Goal: Task Accomplishment & Management: Complete application form

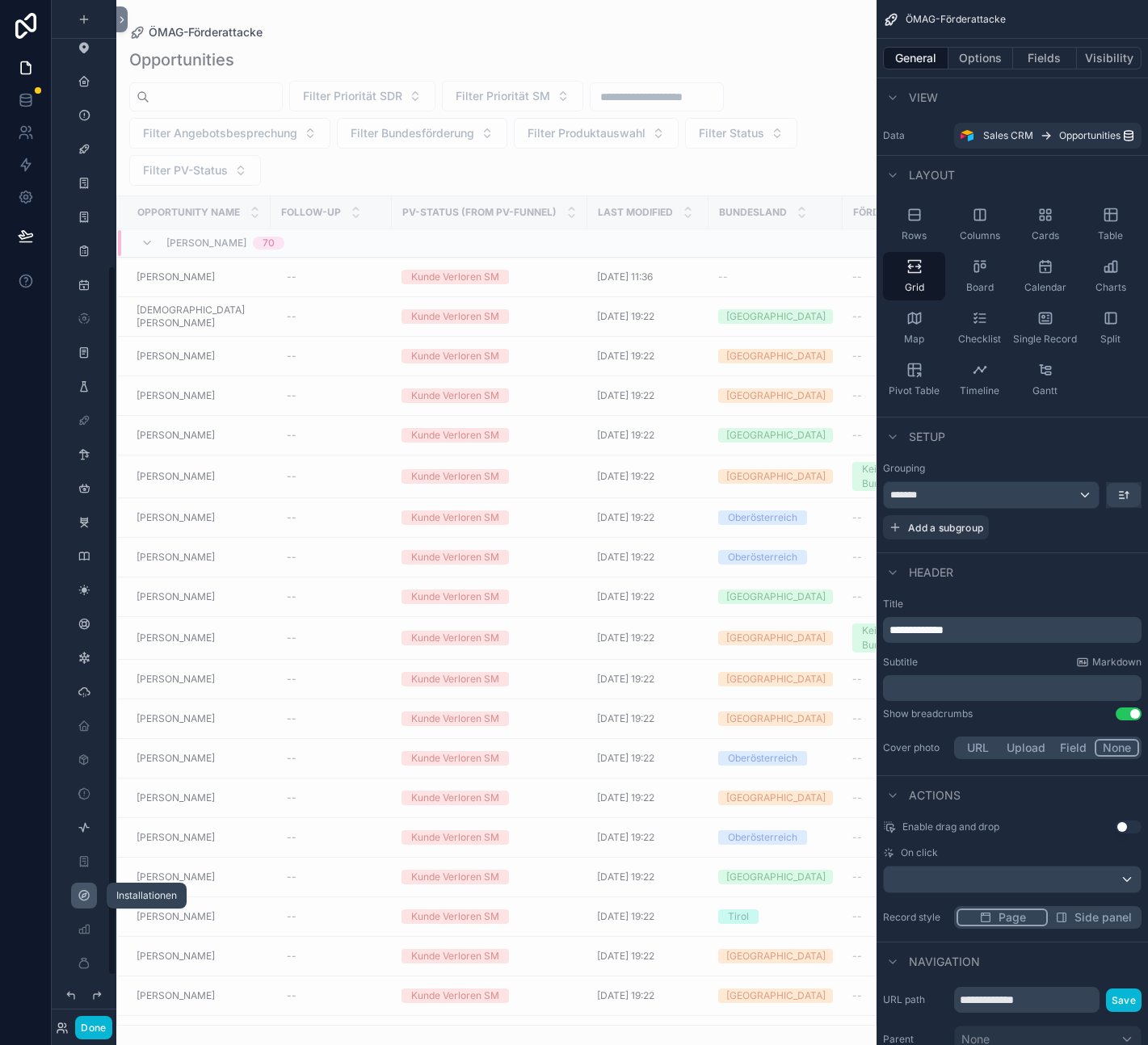
scroll to position [455, 0]
click at [63, 1026] on icon at bounding box center [61, 1025] width 4 height 4
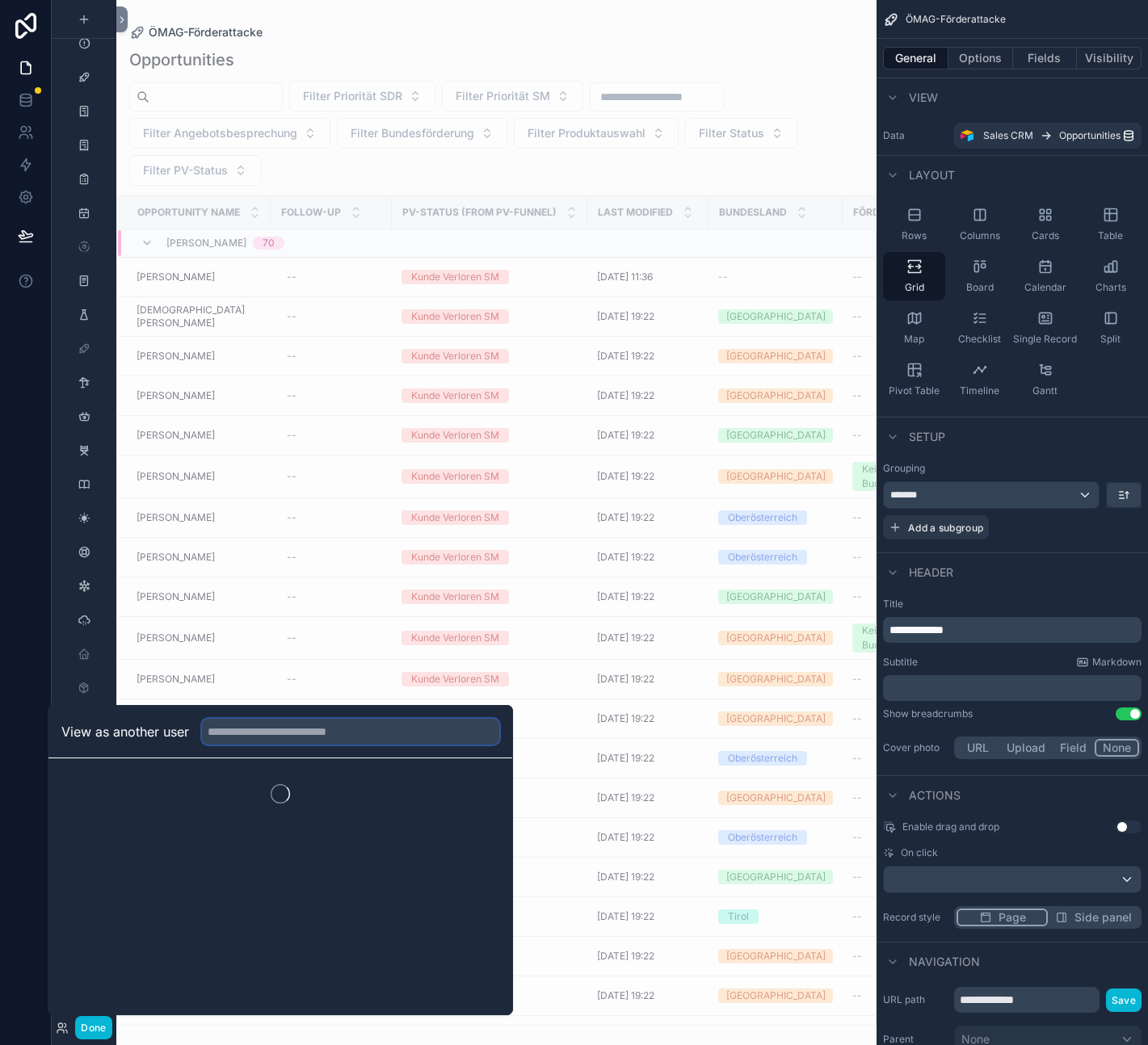
click at [265, 733] on input "text" at bounding box center [351, 732] width 297 height 26
type input "*******"
click at [484, 791] on button "Select" at bounding box center [478, 791] width 42 height 23
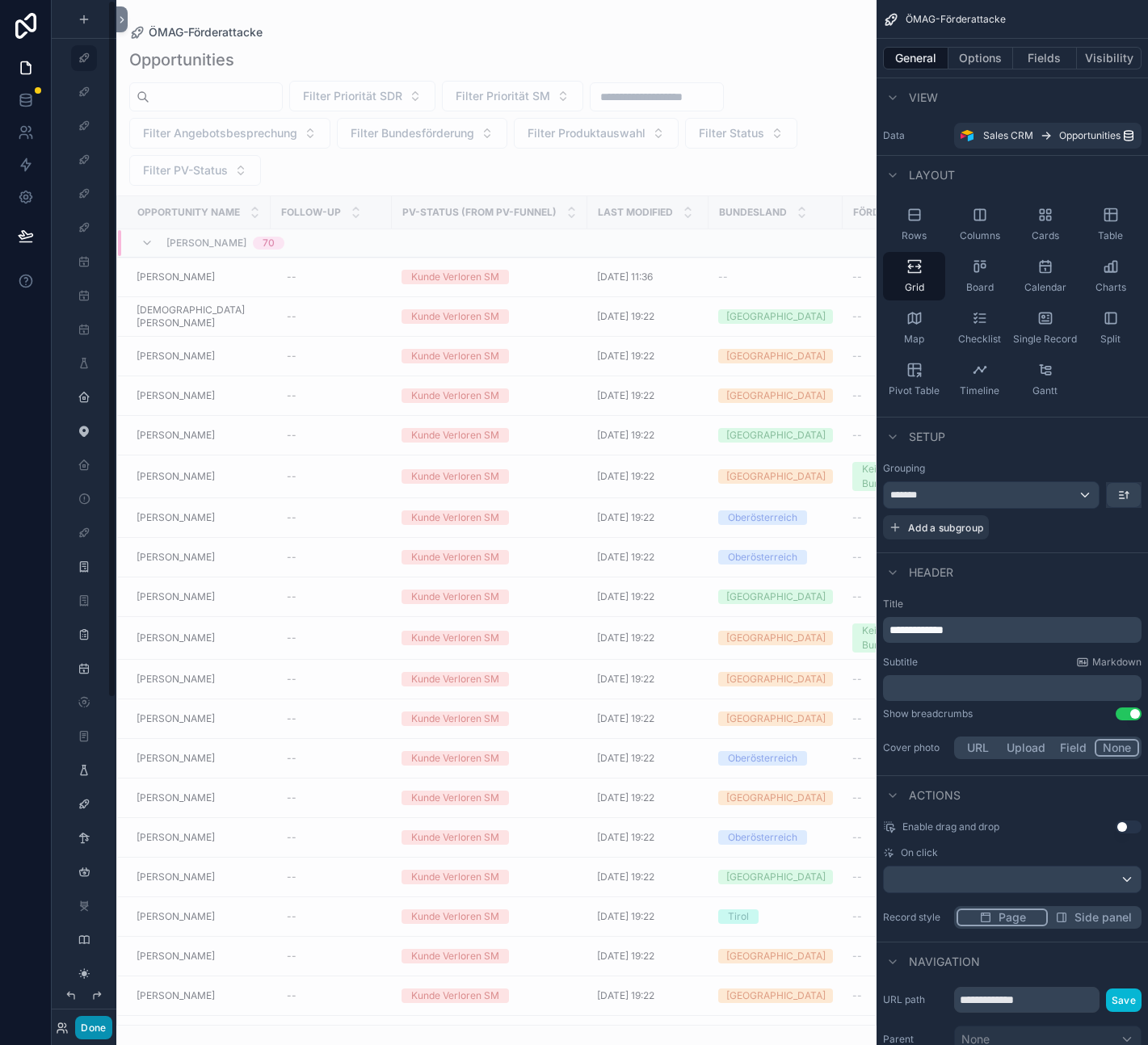
click at [102, 1028] on button "Done" at bounding box center [93, 1027] width 36 height 23
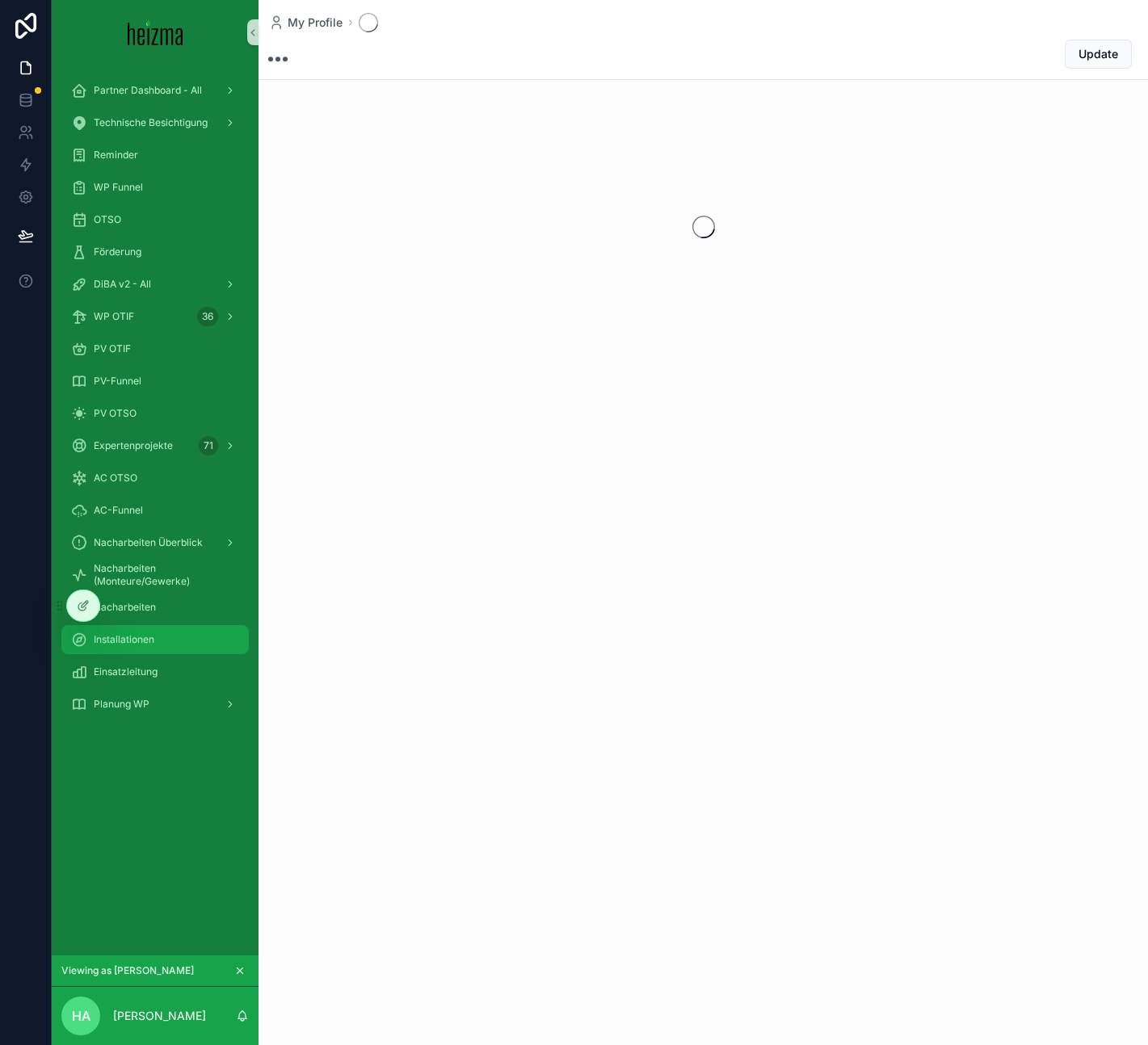
click at [203, 637] on div "Installationen" at bounding box center [155, 640] width 168 height 26
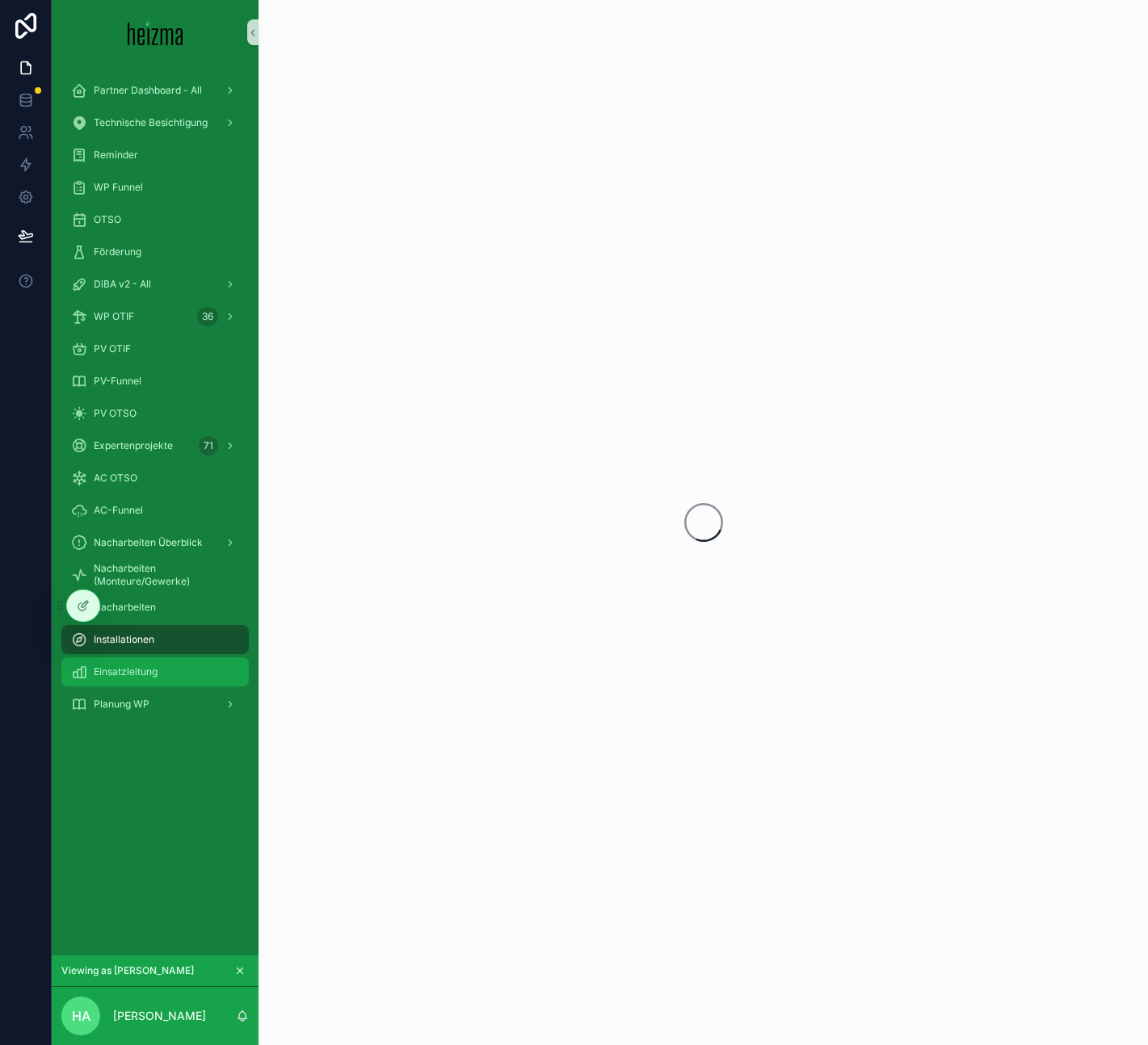
click at [195, 672] on div "Einsatzleitung" at bounding box center [155, 672] width 168 height 26
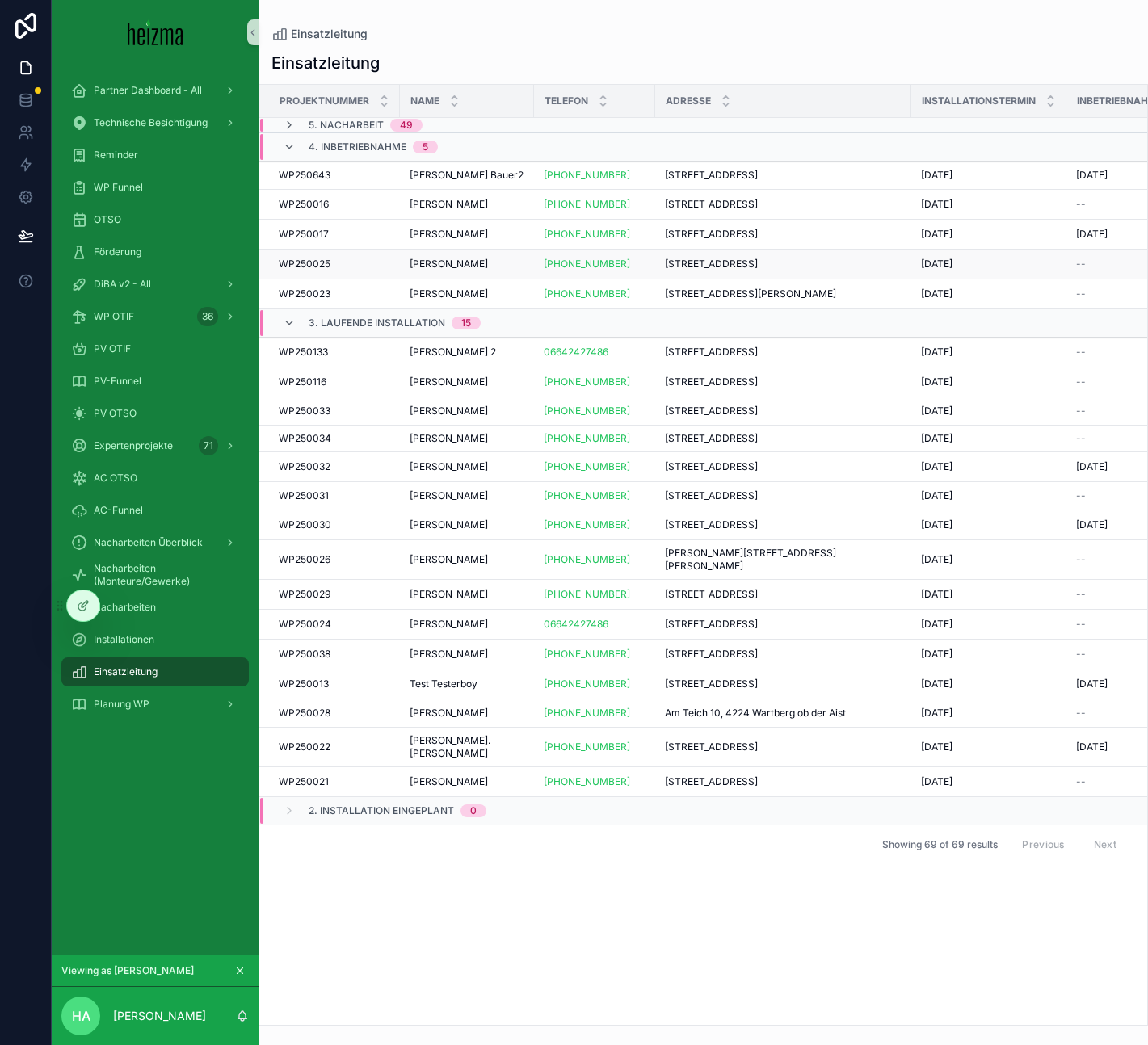
click at [497, 266] on div "Eva Karsai Eva Karsai" at bounding box center [466, 265] width 115 height 13
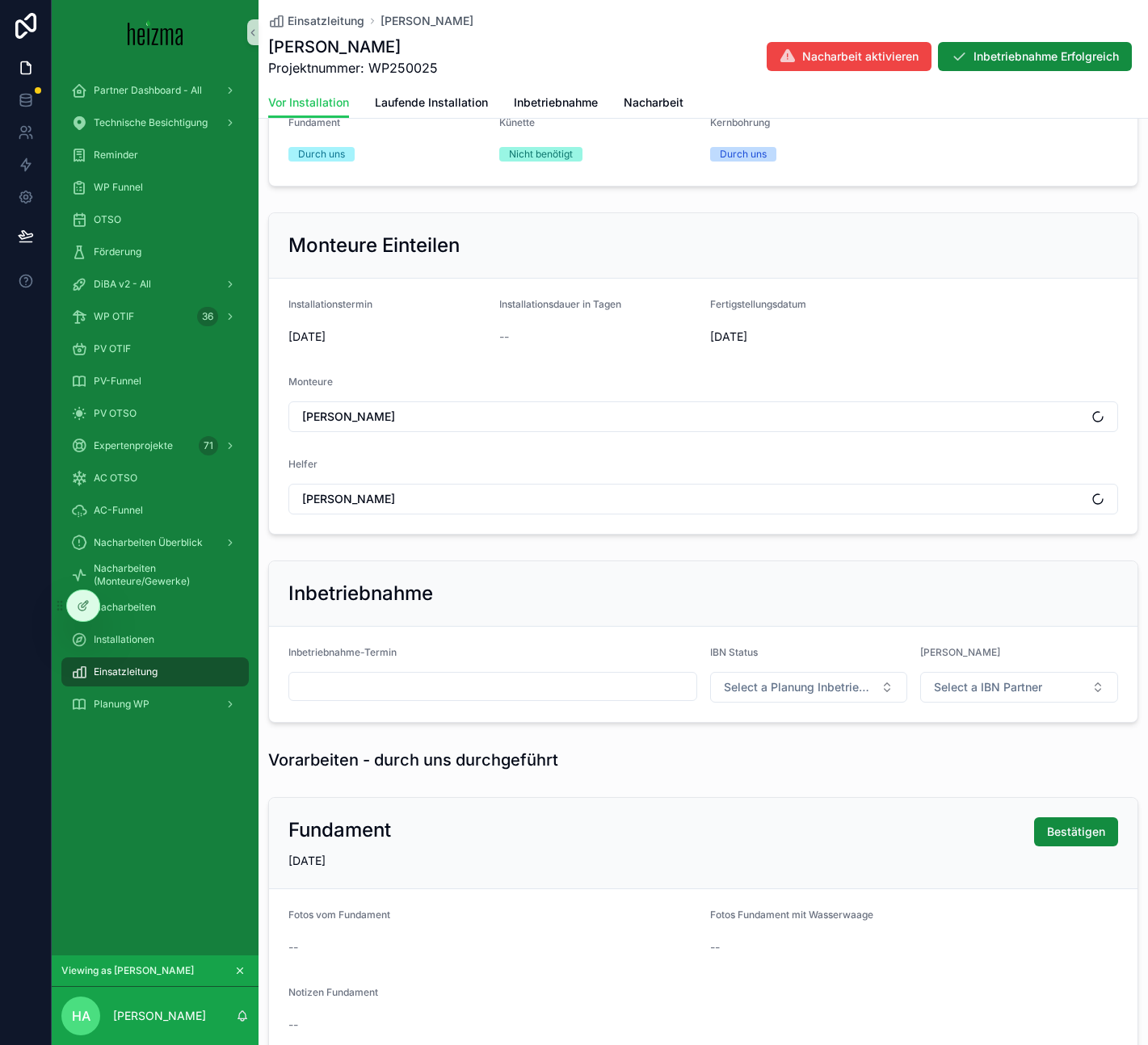
scroll to position [799, 0]
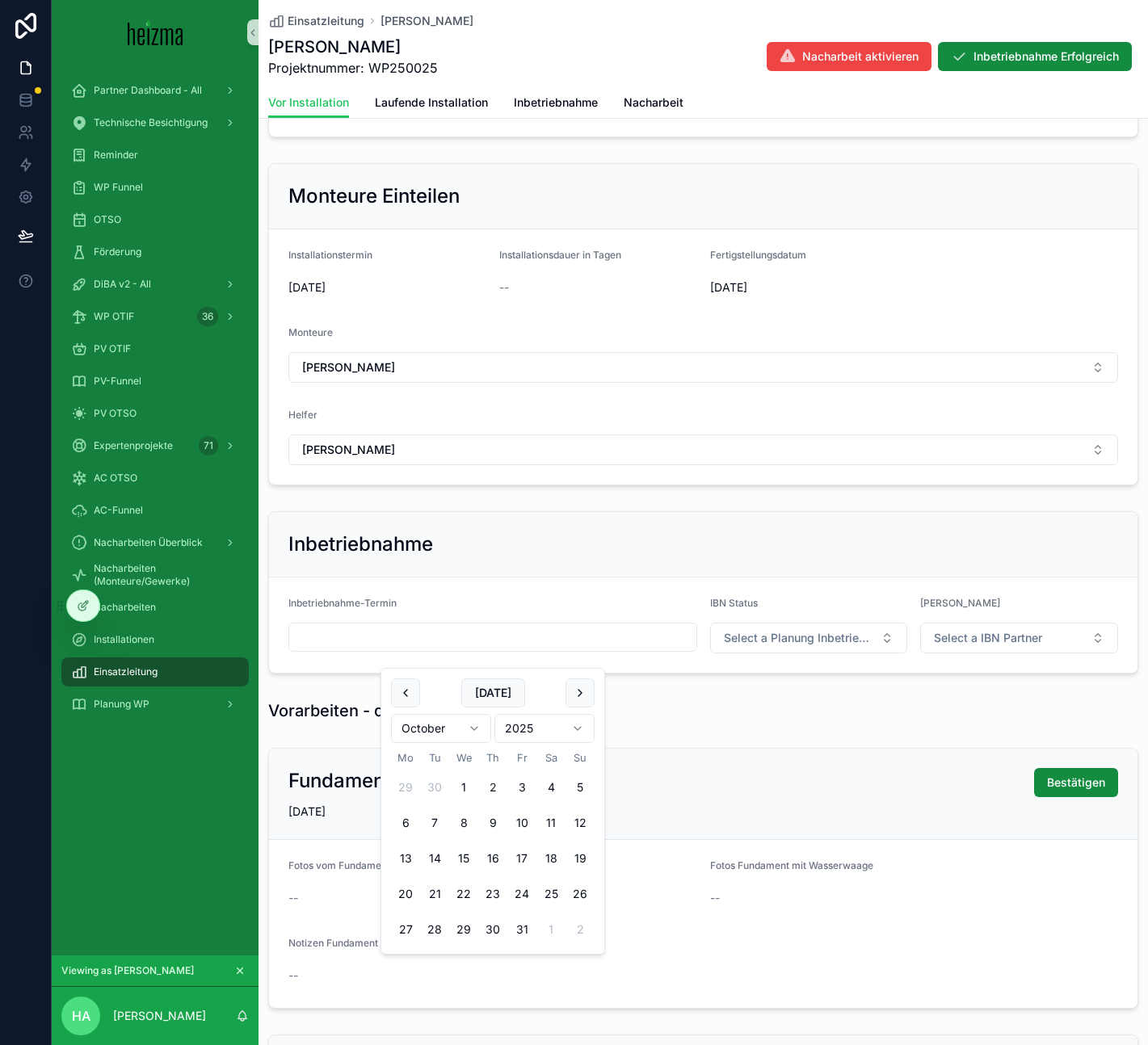
click at [588, 649] on input "scrollable content" at bounding box center [493, 637] width 408 height 22
click at [431, 823] on button "7" at bounding box center [434, 823] width 29 height 29
type input "**********"
click at [820, 646] on span "Select a Planung Inbetriebnahme" at bounding box center [799, 637] width 151 height 16
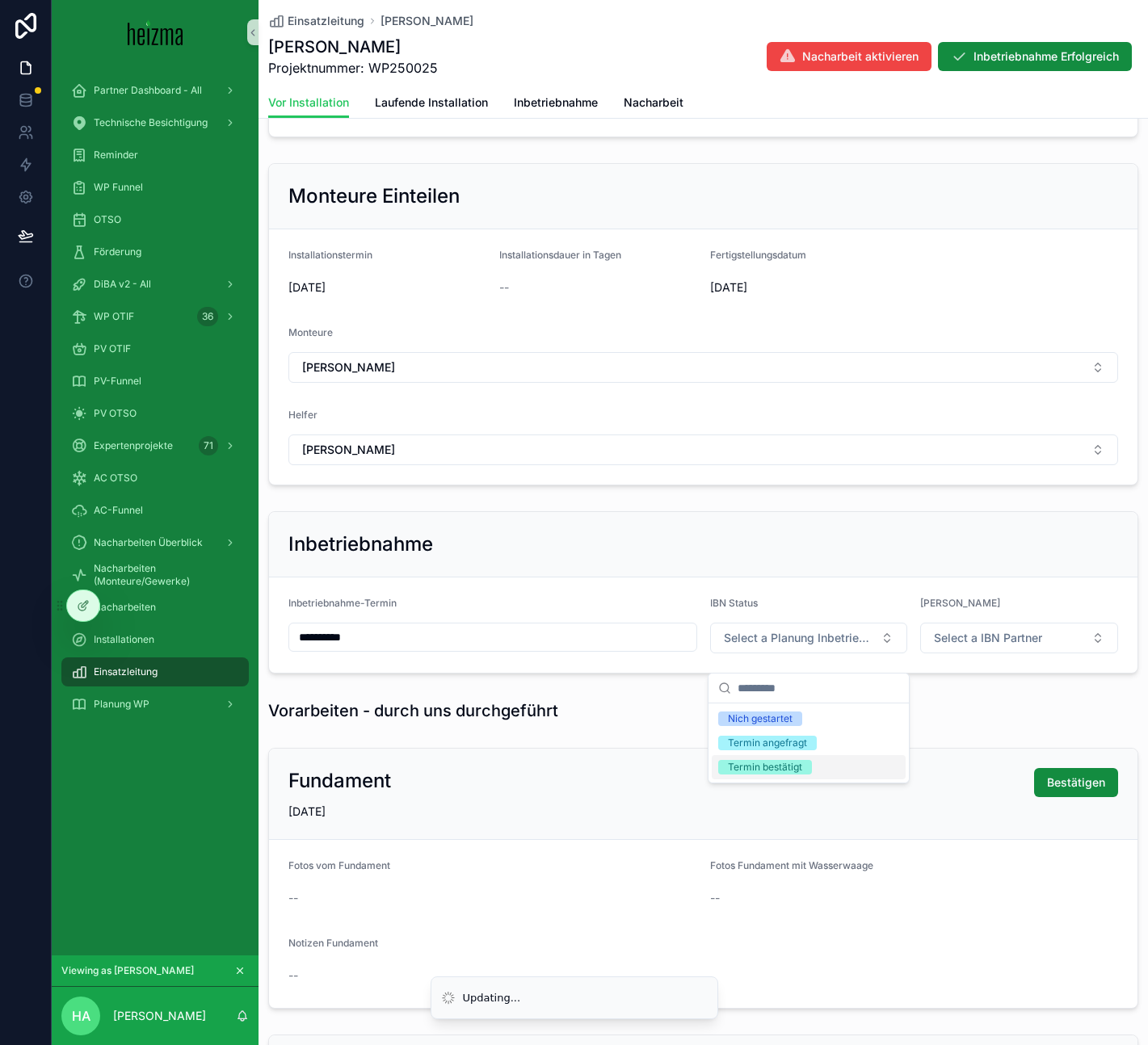
click at [812, 764] on div "Termin bestätigt" at bounding box center [808, 767] width 194 height 24
click at [998, 672] on form "**********" at bounding box center [703, 625] width 868 height 95
click at [1009, 653] on button "Select a IBN Partner" at bounding box center [1019, 637] width 198 height 31
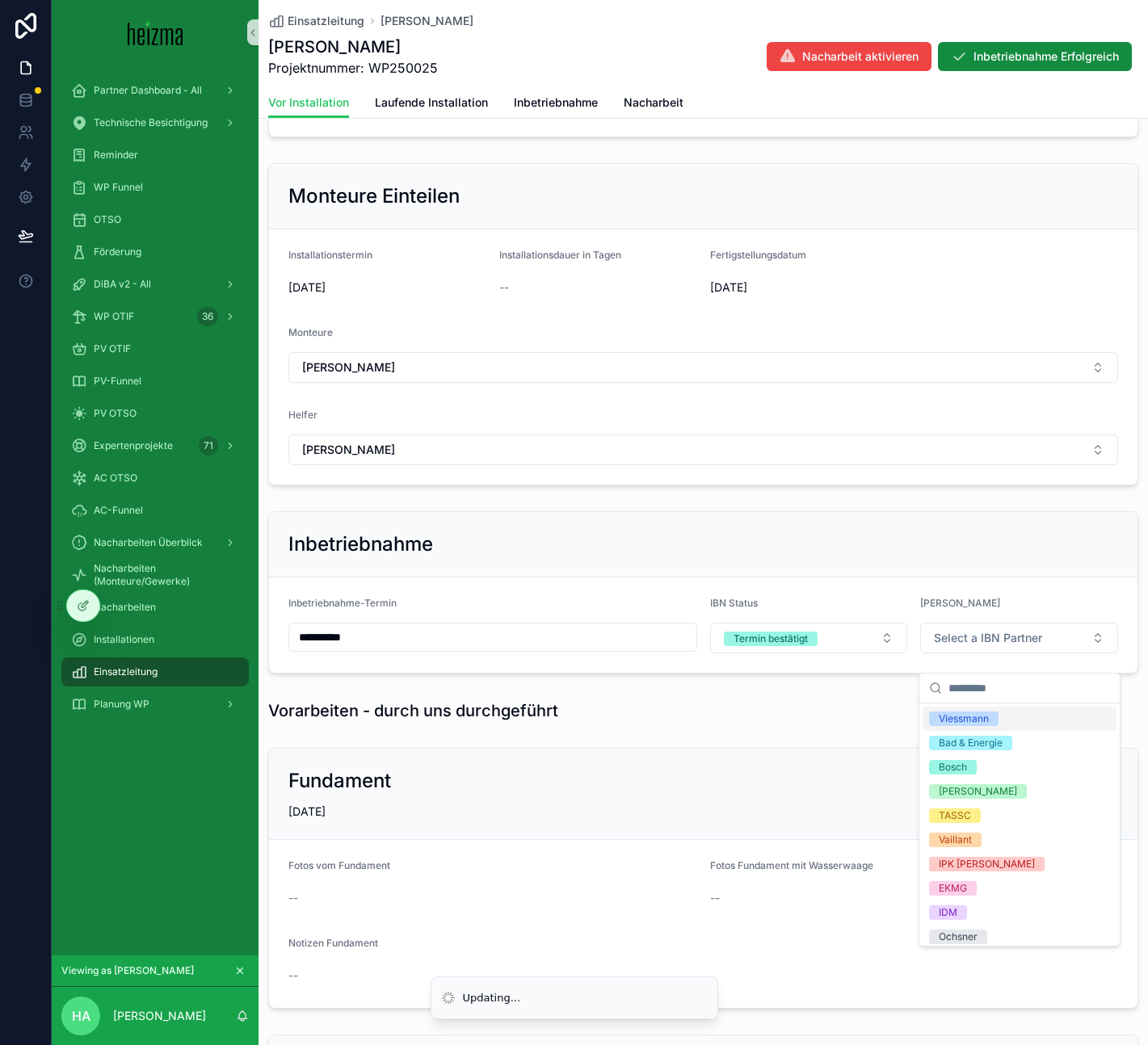
click at [1010, 723] on div "Viessmann" at bounding box center [1019, 719] width 194 height 24
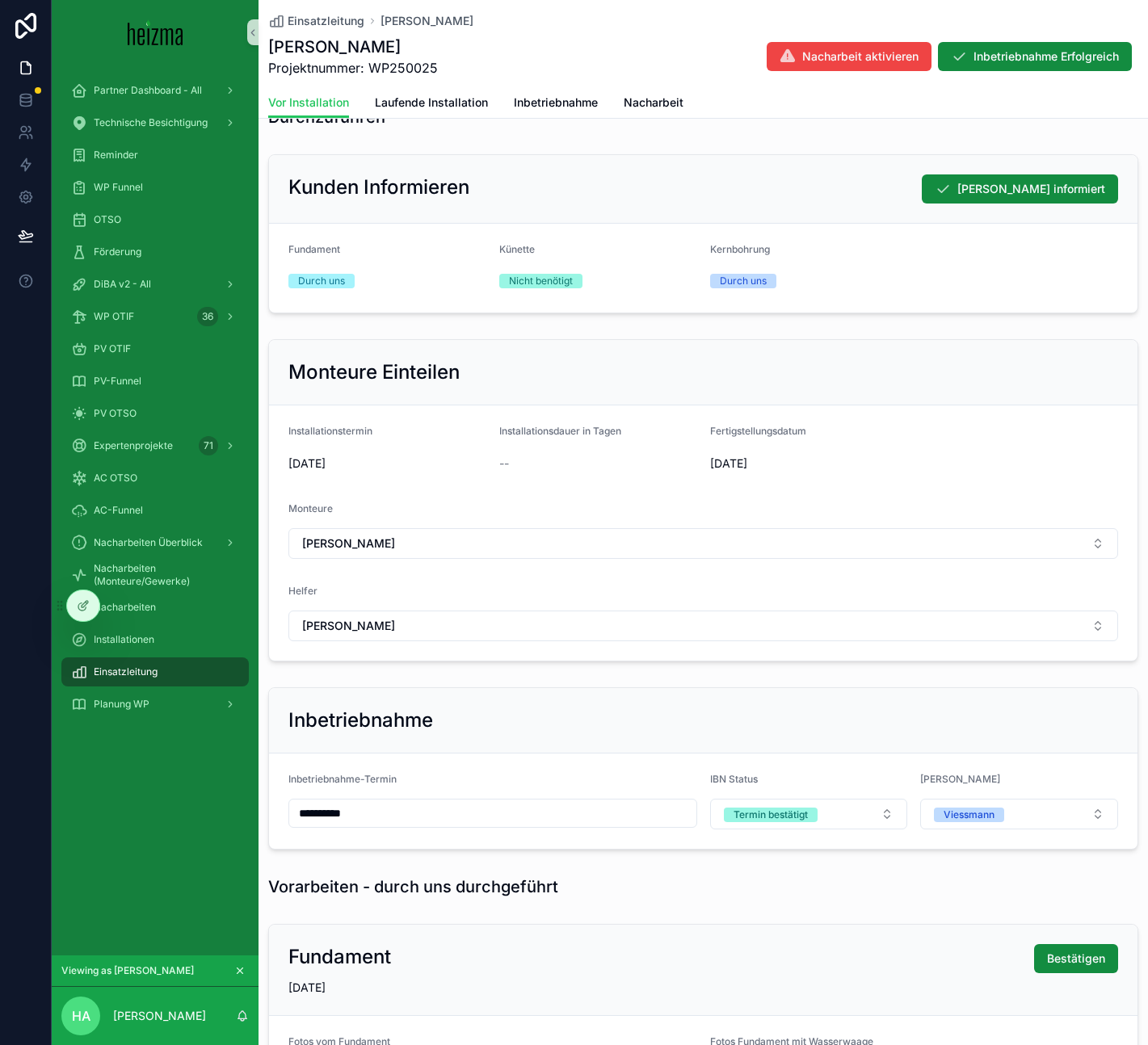
scroll to position [0, 0]
